Goal: Task Accomplishment & Management: Manage account settings

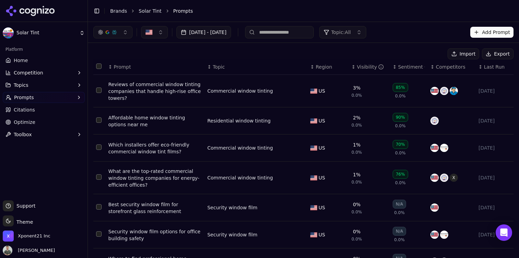
click at [99, 65] on button "Select all rows" at bounding box center [98, 66] width 5 height 5
click at [414, 53] on button "Deactivate ( 10 )" at bounding box center [418, 53] width 53 height 11
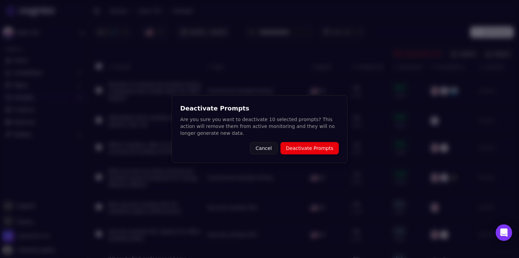
click at [313, 147] on button "Deactivate Prompts" at bounding box center [310, 148] width 58 height 12
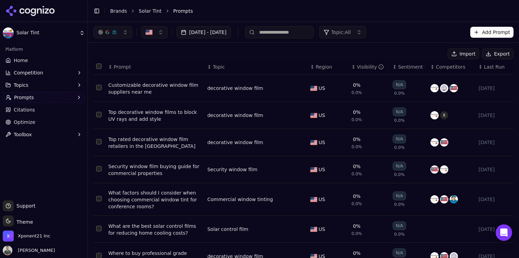
click at [99, 66] on button "Select all rows" at bounding box center [98, 66] width 5 height 5
click at [424, 47] on div "Deactivate ( 7 ) Import Export ↕ Prompt ↕ Topic ↕ Region ↕ Visibility ↕ Sentime…" at bounding box center [303, 162] width 431 height 238
click at [423, 53] on button "Deactivate ( 7 )" at bounding box center [420, 53] width 50 height 11
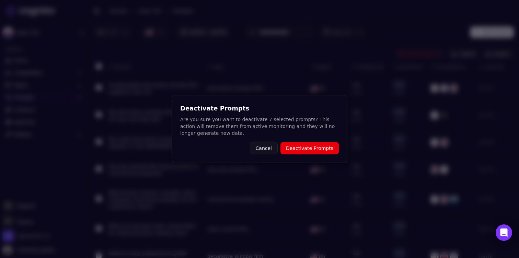
click at [309, 148] on button "Deactivate Prompts" at bounding box center [310, 148] width 58 height 12
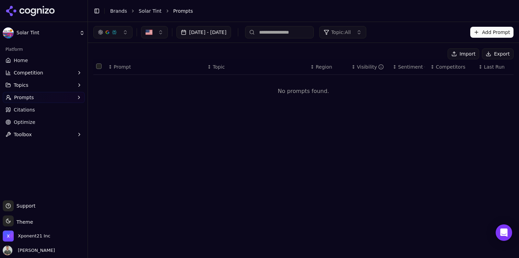
click at [492, 30] on button "Add Prompt" at bounding box center [492, 32] width 43 height 11
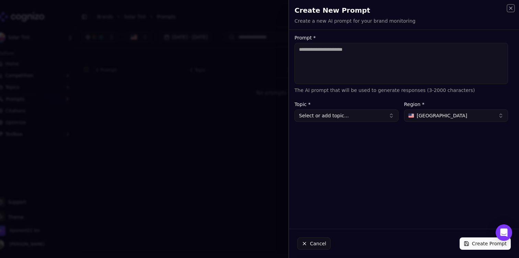
click at [511, 10] on icon "button" at bounding box center [510, 7] width 5 height 5
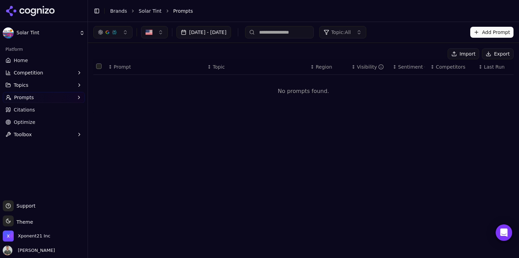
click at [494, 26] on div "[DATE] - [DATE] Topic: All Add Prompt" at bounding box center [303, 32] width 420 height 12
click at [468, 54] on button "Import" at bounding box center [464, 53] width 32 height 11
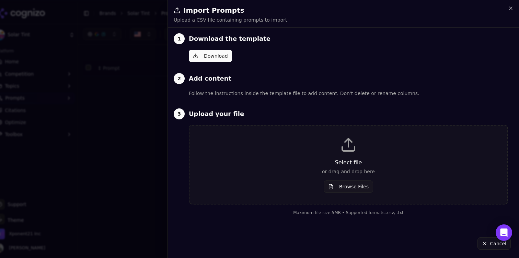
click at [250, 154] on div "Select file or drag and drop here Browse Files" at bounding box center [349, 165] width 296 height 56
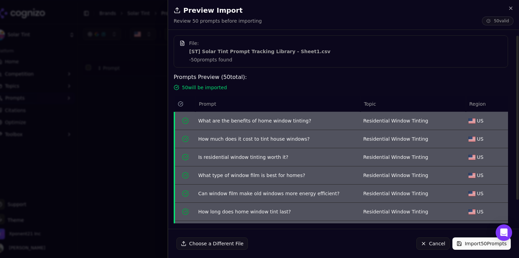
click at [477, 247] on button "Import 50 Prompts" at bounding box center [482, 244] width 58 height 12
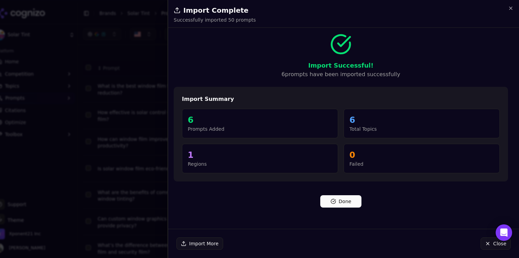
click at [345, 194] on div "Done" at bounding box center [341, 199] width 335 height 18
click at [333, 200] on button "Done" at bounding box center [340, 201] width 41 height 12
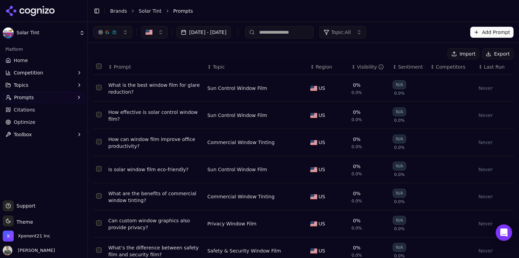
click at [155, 15] on div "Toggle Sidebar Brands Solar Tint Prompts" at bounding box center [297, 11] width 418 height 10
click at [151, 10] on link "Solar Tint" at bounding box center [150, 11] width 23 height 7
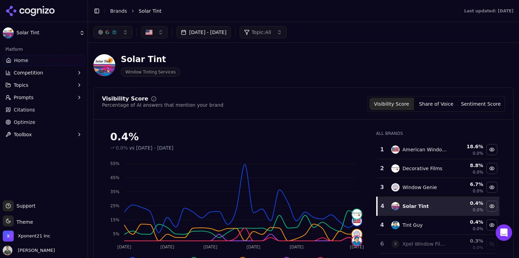
click at [116, 12] on link "Brands" at bounding box center [118, 10] width 17 height 5
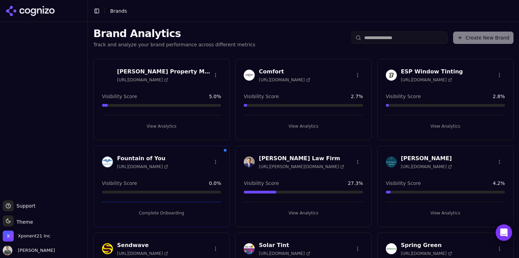
click at [311, 54] on div "[PERSON_NAME] Property Management [URL][DOMAIN_NAME] Visibility Score 5.0 % Vie…" at bounding box center [303, 230] width 431 height 353
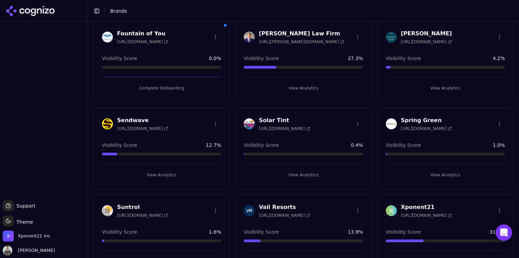
scroll to position [124, 0]
